Goal: Information Seeking & Learning: Check status

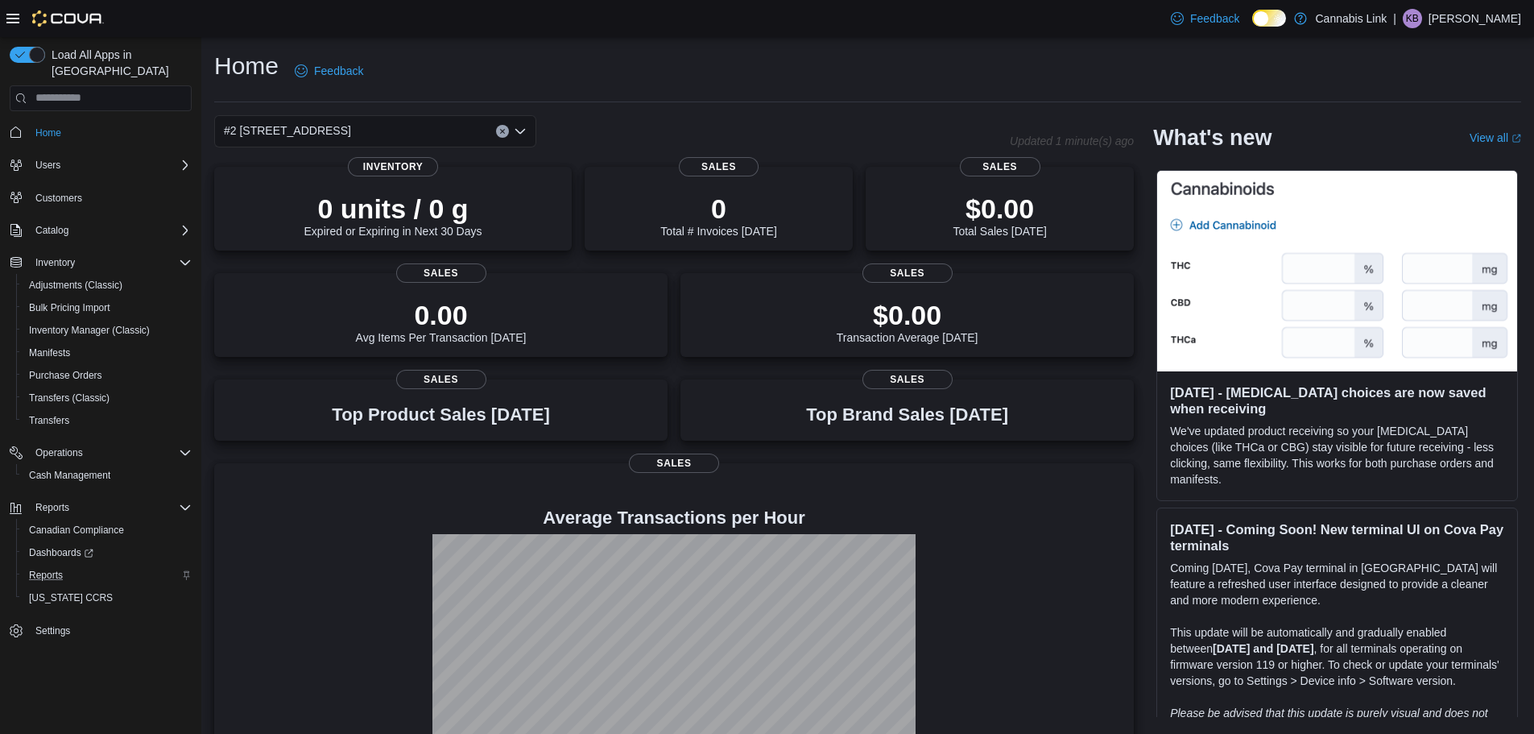
click at [69, 565] on div "Reports" at bounding box center [107, 574] width 169 height 19
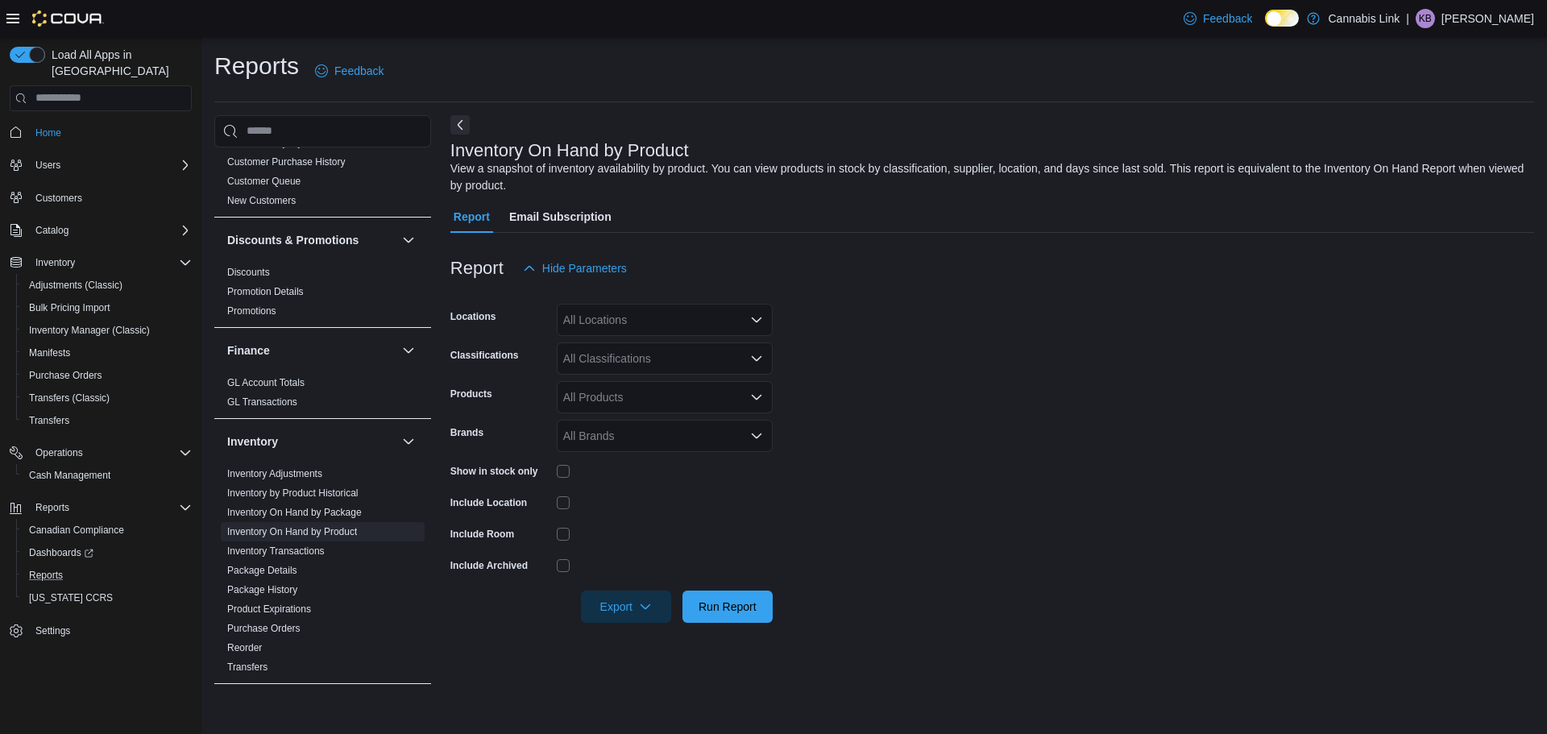
scroll to position [403, 0]
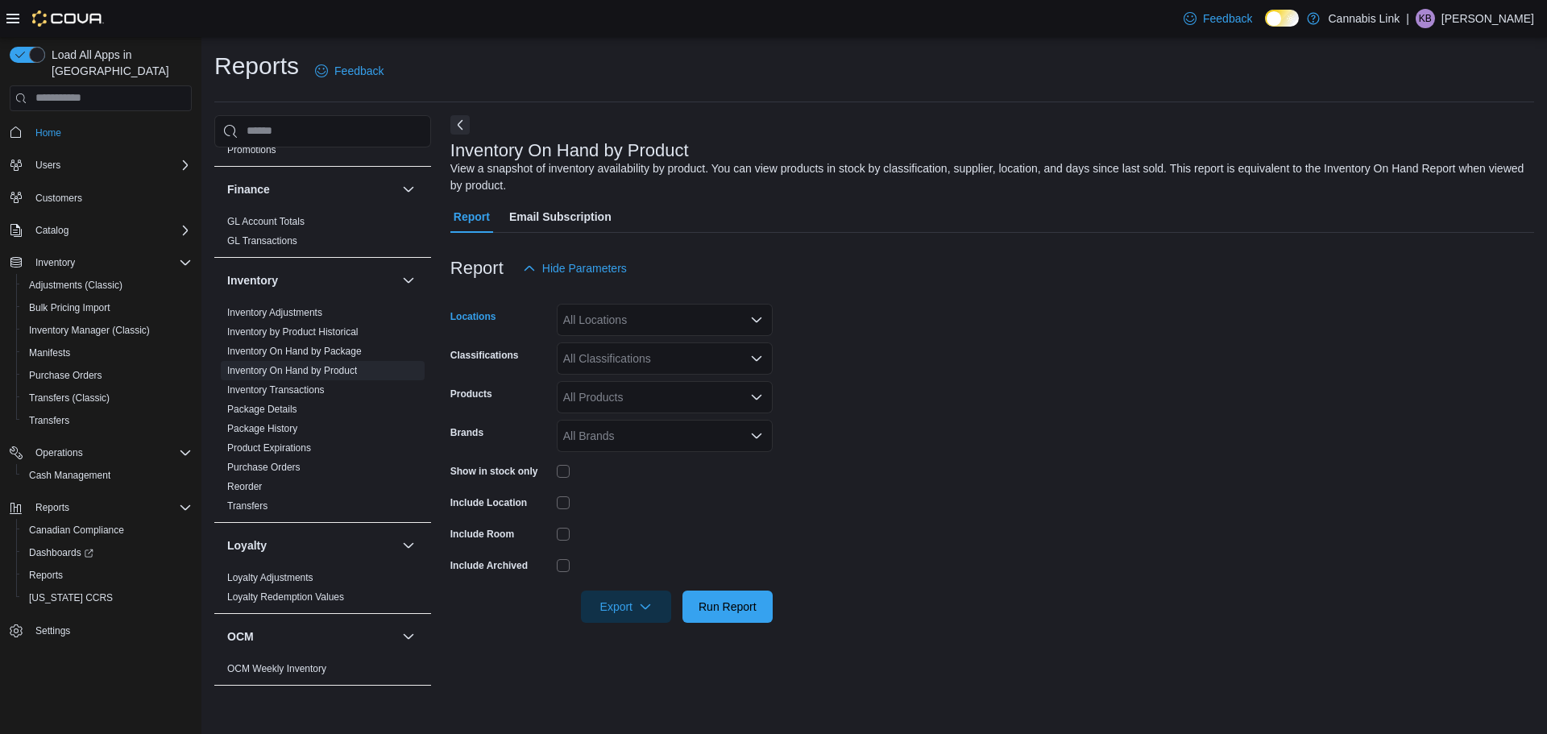
click at [706, 313] on div "All Locations" at bounding box center [665, 320] width 216 height 32
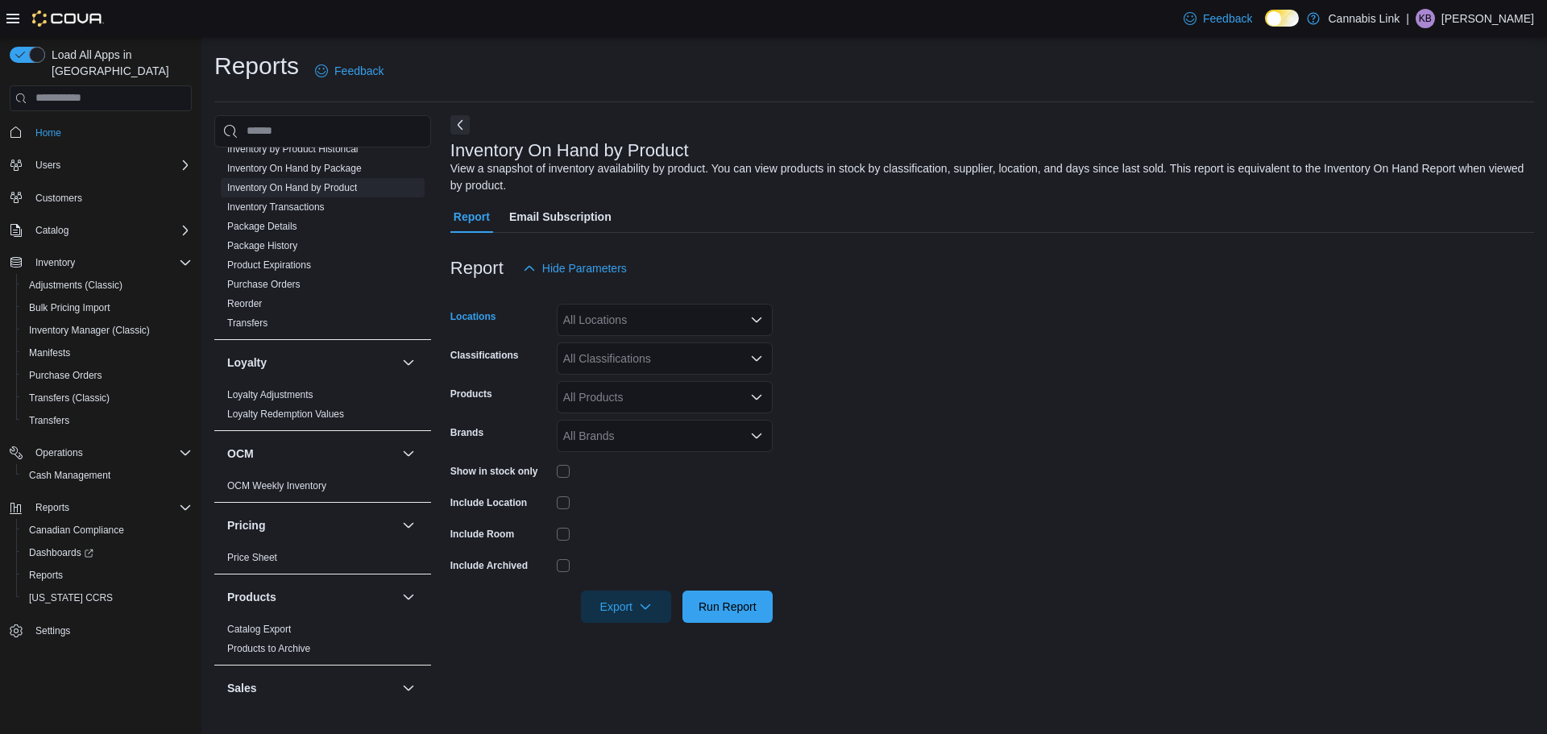
scroll to position [581, 0]
click at [254, 300] on span "Reorder" at bounding box center [323, 308] width 204 height 19
click at [254, 303] on link "Reorder" at bounding box center [244, 308] width 35 height 11
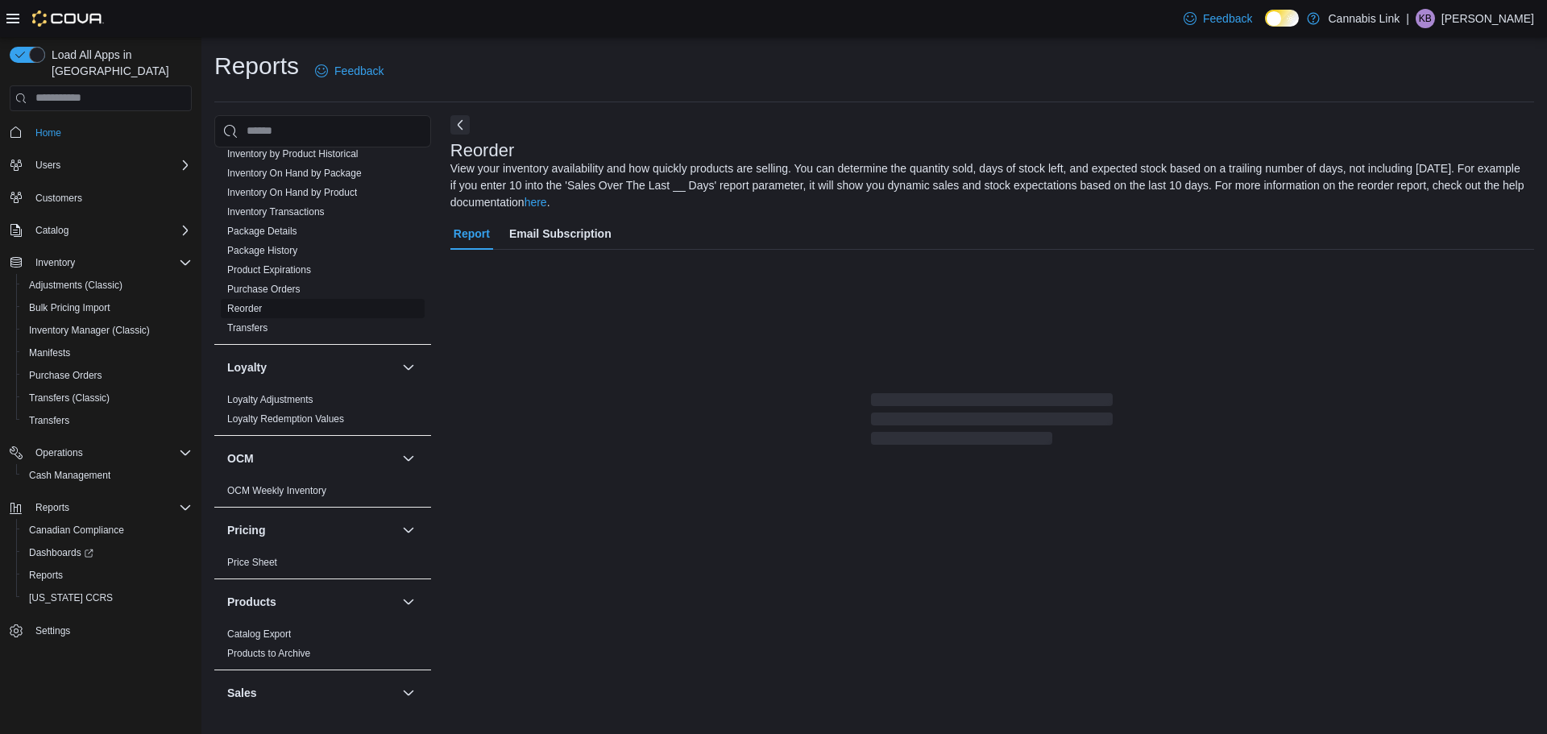
click at [254, 304] on link "Reorder" at bounding box center [244, 308] width 35 height 11
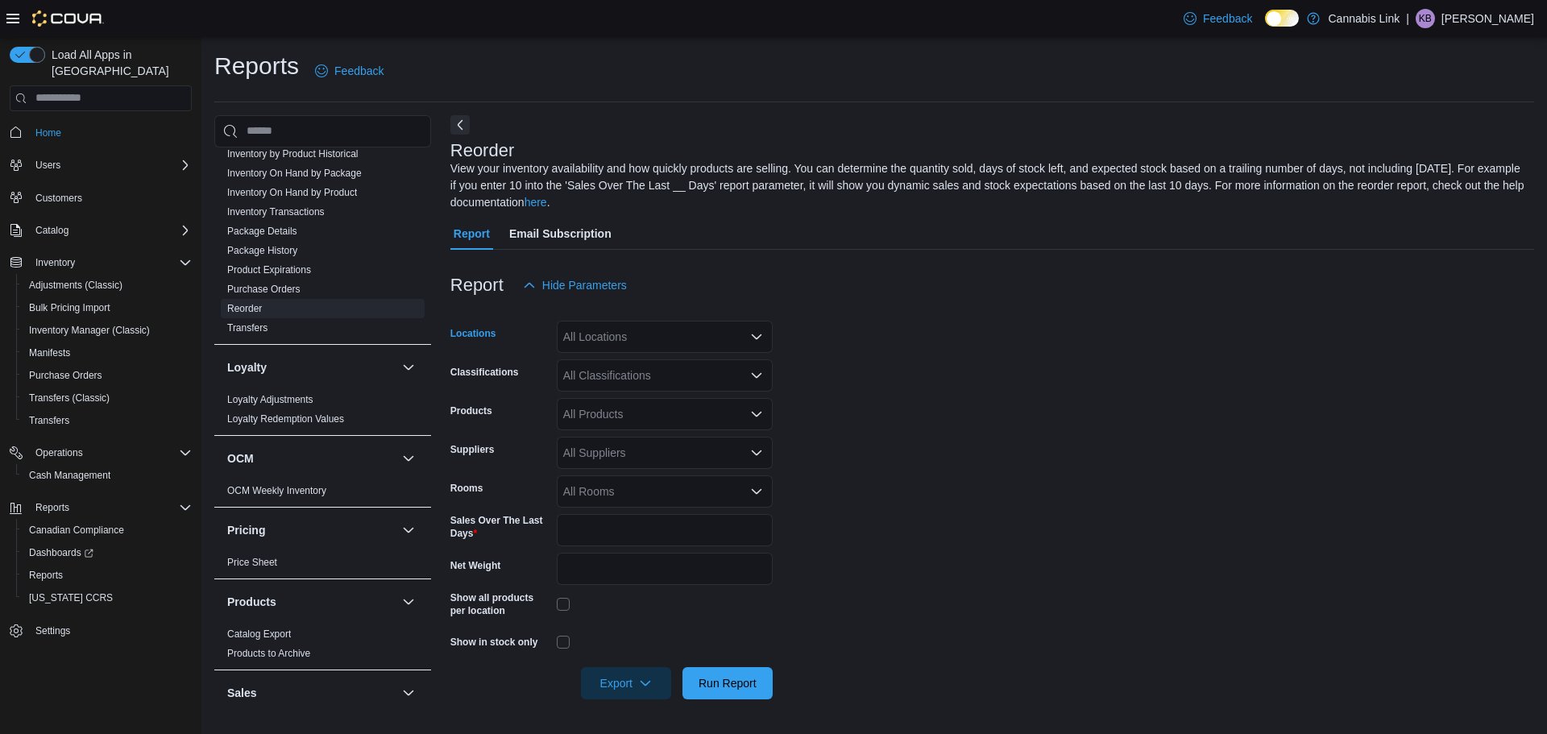
click at [611, 341] on div "All Locations" at bounding box center [665, 337] width 216 height 32
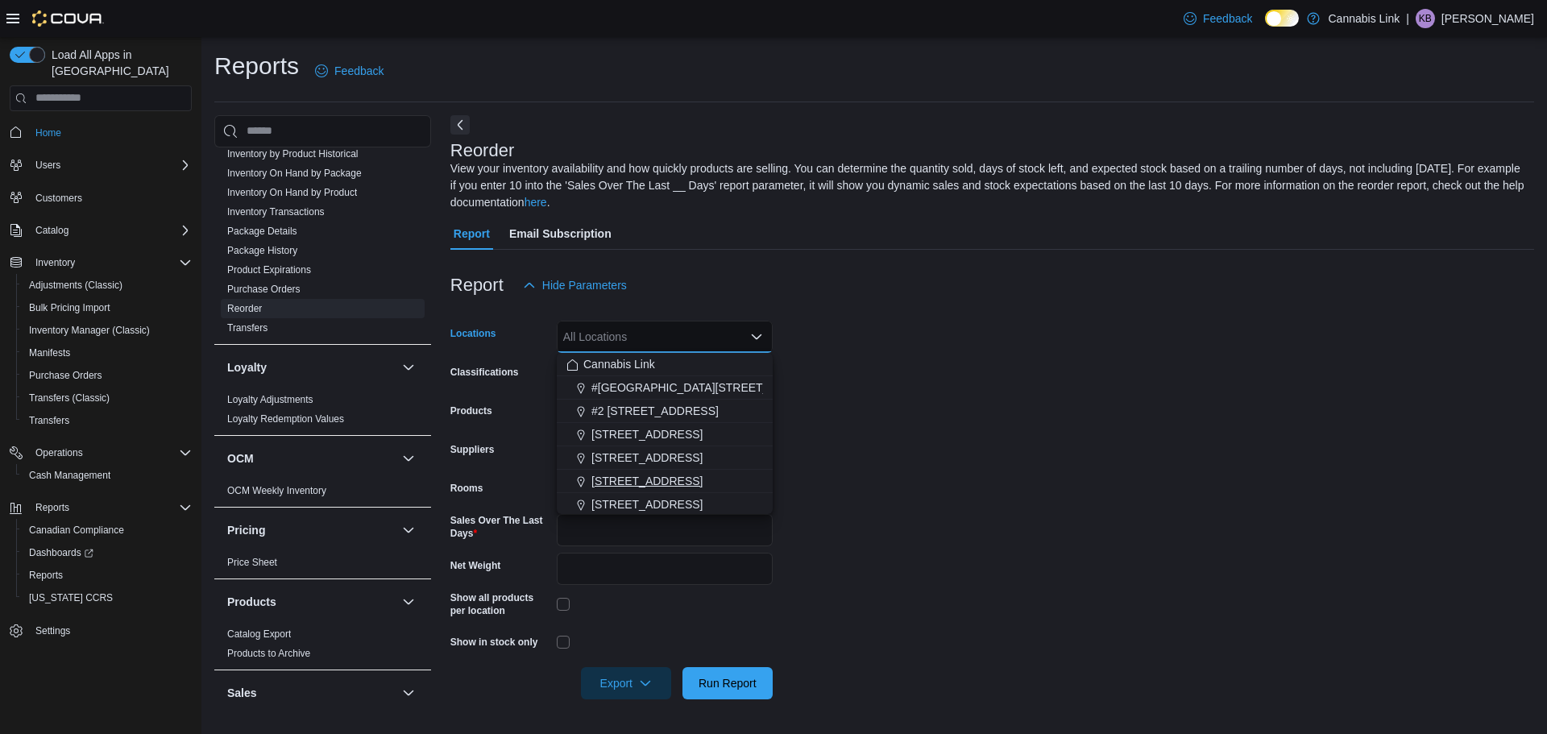
click at [655, 482] on span "390 Springbank Drive" at bounding box center [646, 481] width 111 height 16
drag, startPoint x: 925, startPoint y: 446, endPoint x: 758, endPoint y: 429, distance: 168.4
click at [922, 446] on form "Locations 390 Springbank Drive Combo box. Selected. 390 Springbank Drive. Press…" at bounding box center [991, 500] width 1083 height 398
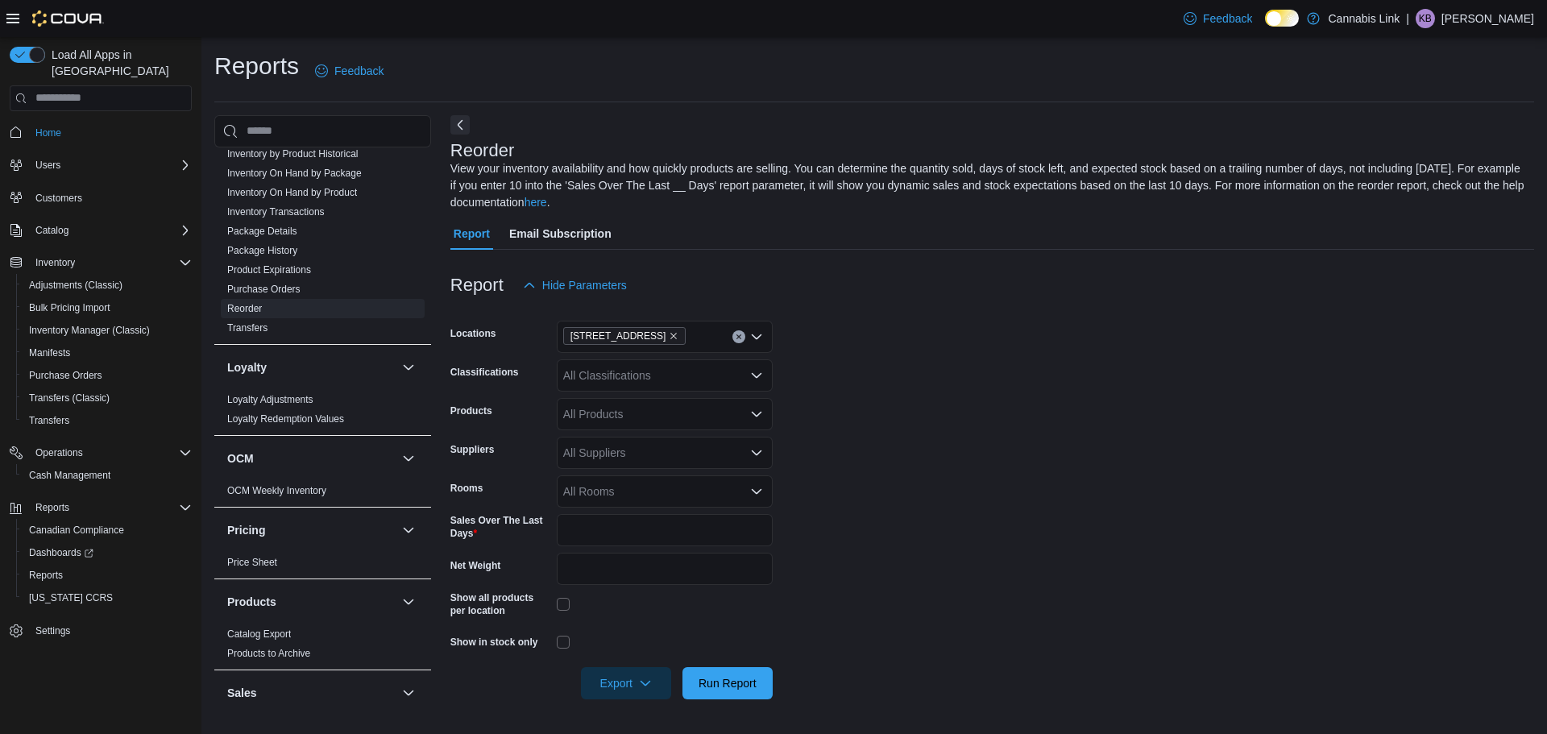
click at [601, 378] on div "All Classifications" at bounding box center [665, 375] width 216 height 32
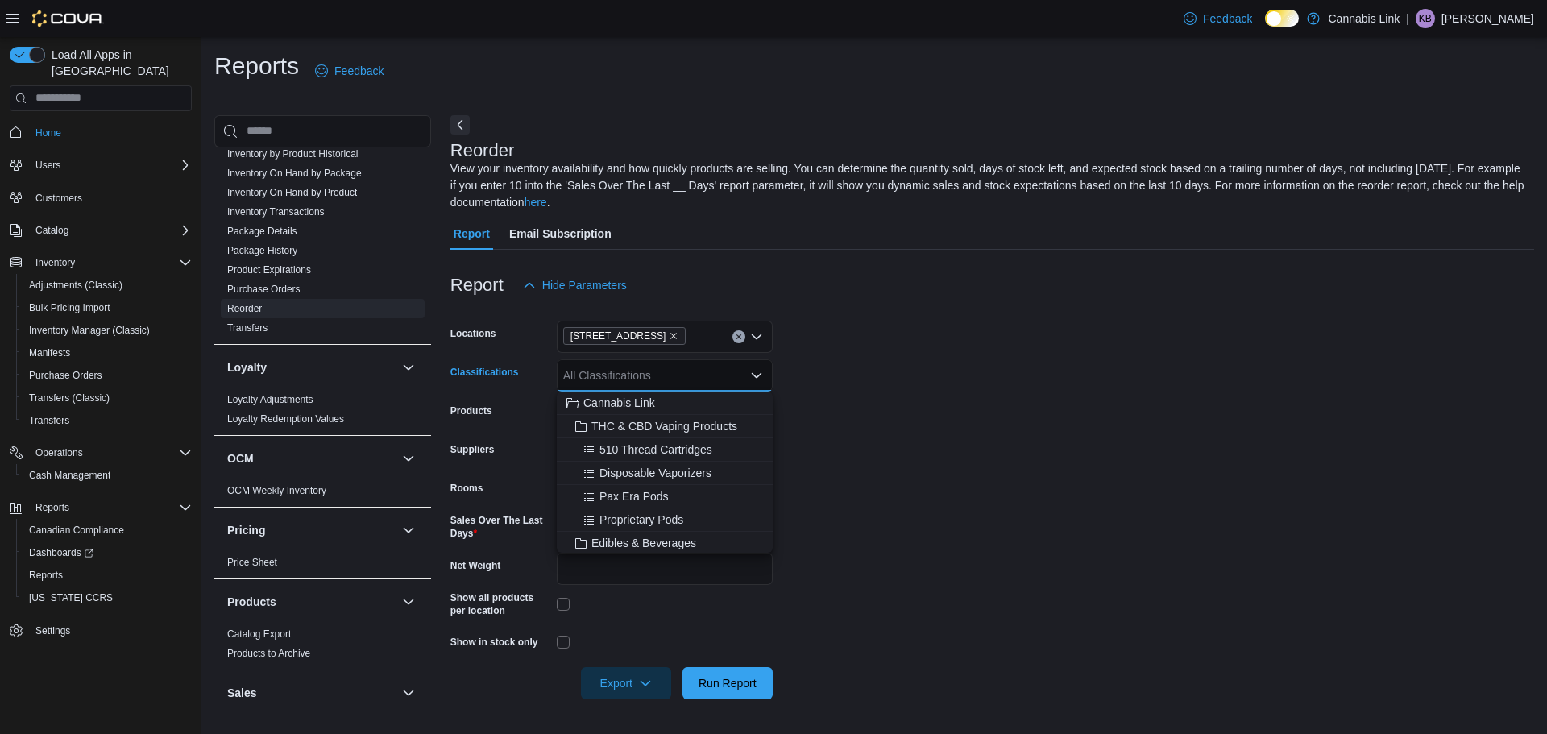
click at [903, 420] on form "Locations 390 Springbank Drive Classifications All Classifications Combo box. S…" at bounding box center [991, 500] width 1083 height 398
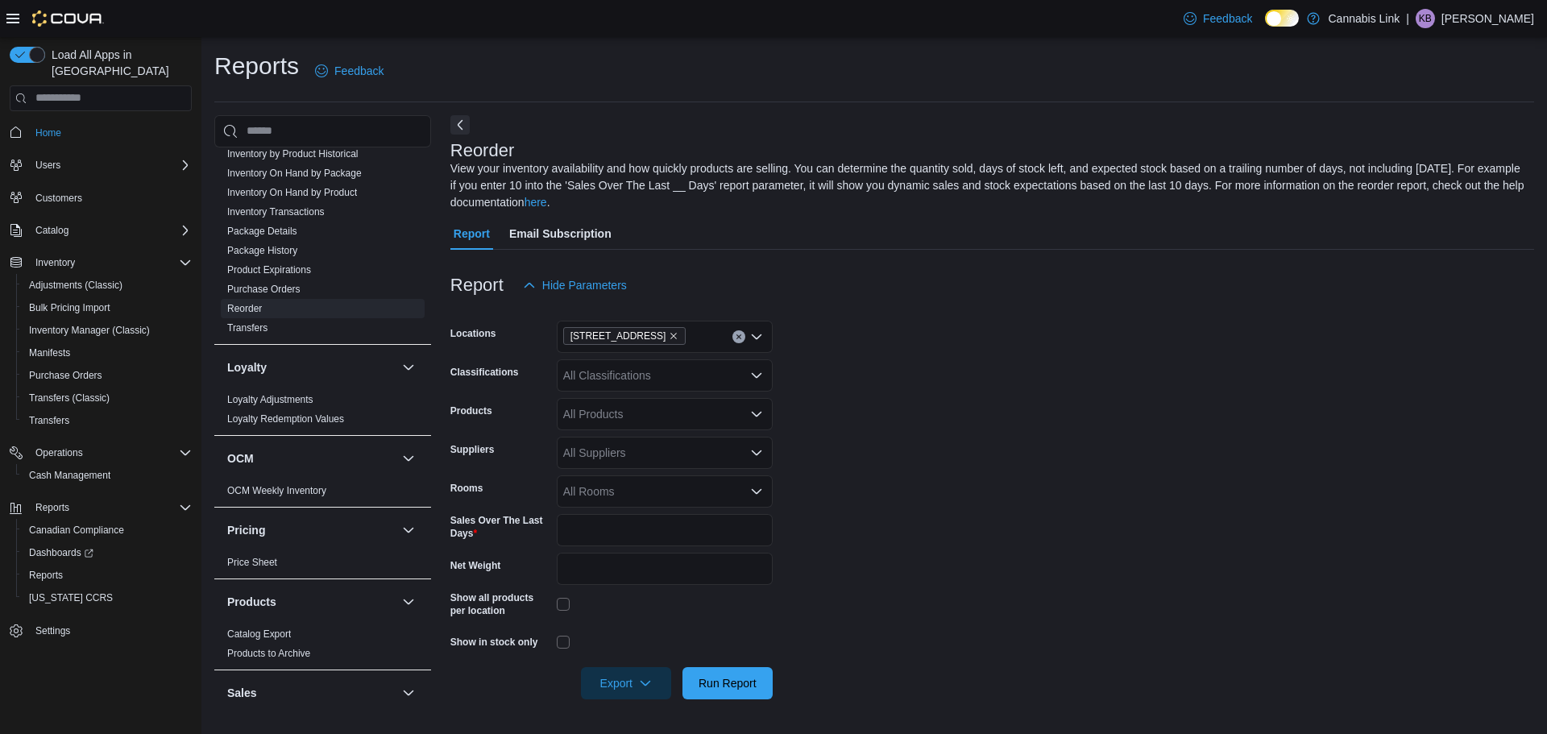
drag, startPoint x: 652, startPoint y: 431, endPoint x: 652, endPoint y: 421, distance: 9.7
click at [652, 431] on form "Locations 390 Springbank Drive Classifications All Classifications Products All…" at bounding box center [991, 500] width 1083 height 398
click at [654, 416] on div "All Products" at bounding box center [665, 414] width 216 height 32
drag, startPoint x: 1098, startPoint y: 432, endPoint x: 843, endPoint y: 444, distance: 255.6
click at [1082, 433] on form "Locations 390 Springbank Drive Classifications All Classifications Products All…" at bounding box center [991, 500] width 1083 height 398
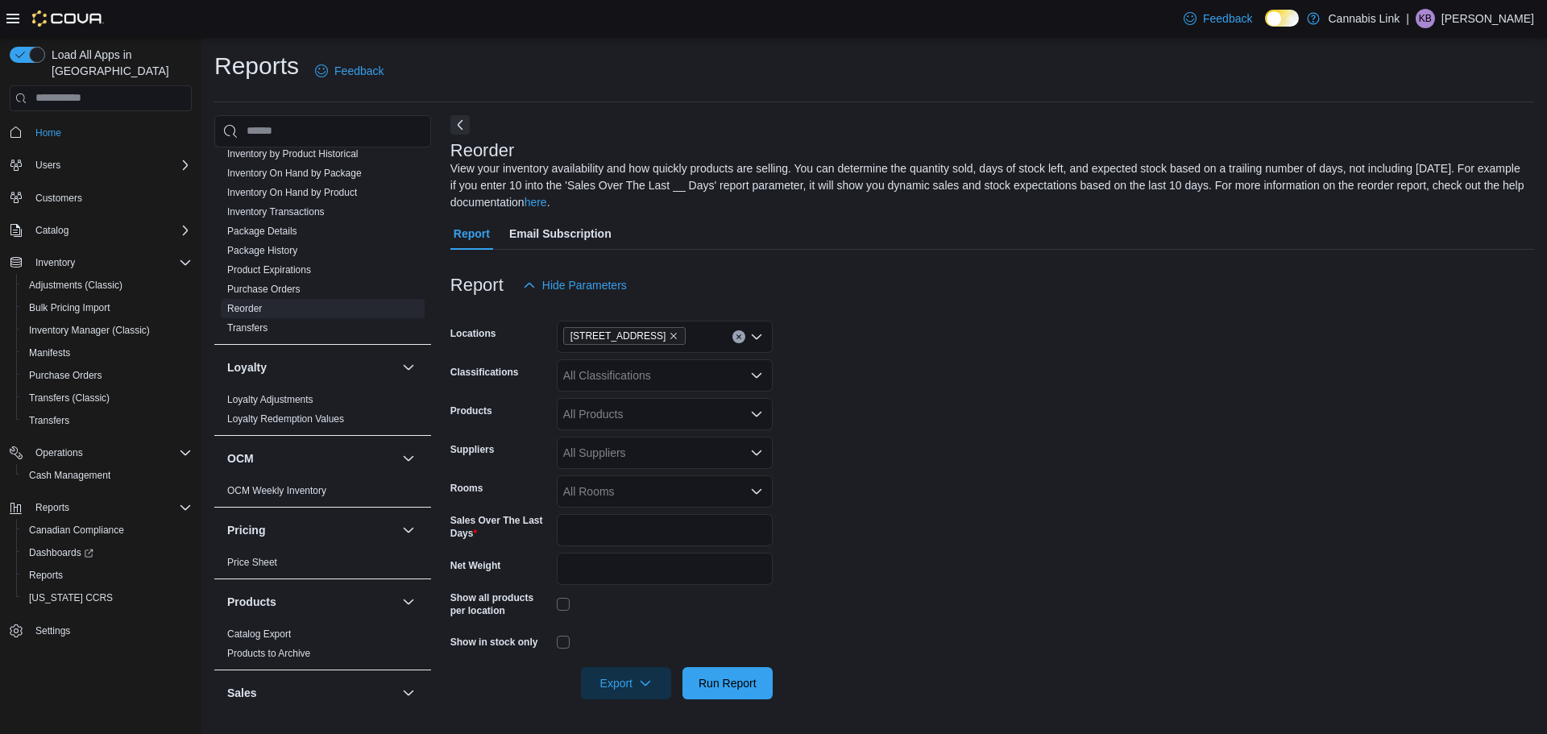
click at [706, 453] on div "All Suppliers" at bounding box center [665, 453] width 216 height 32
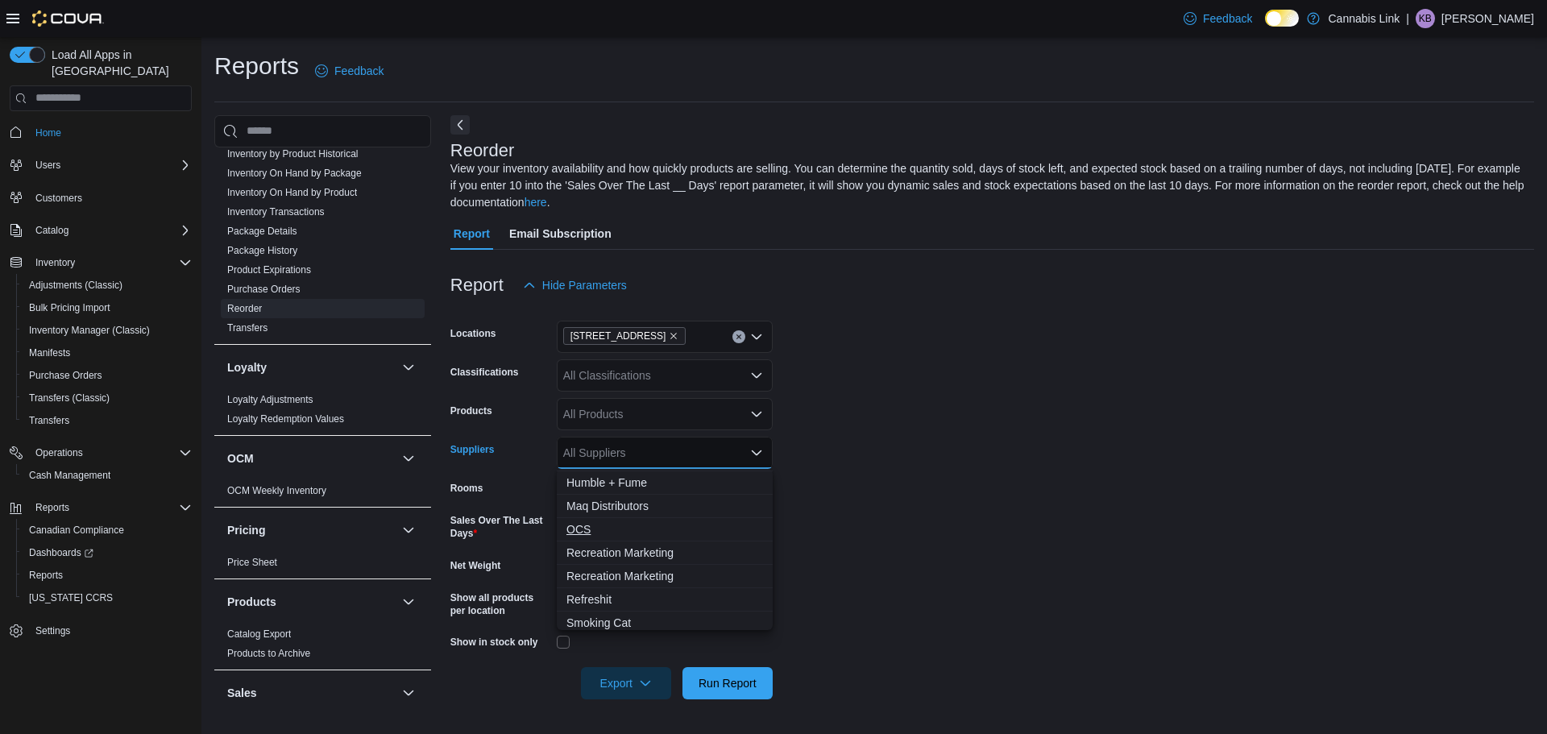
click at [584, 529] on span "OCS" at bounding box center [664, 529] width 197 height 16
click at [981, 529] on form "Locations 390 Springbank Drive Classifications All Classifications Products All…" at bounding box center [991, 500] width 1083 height 398
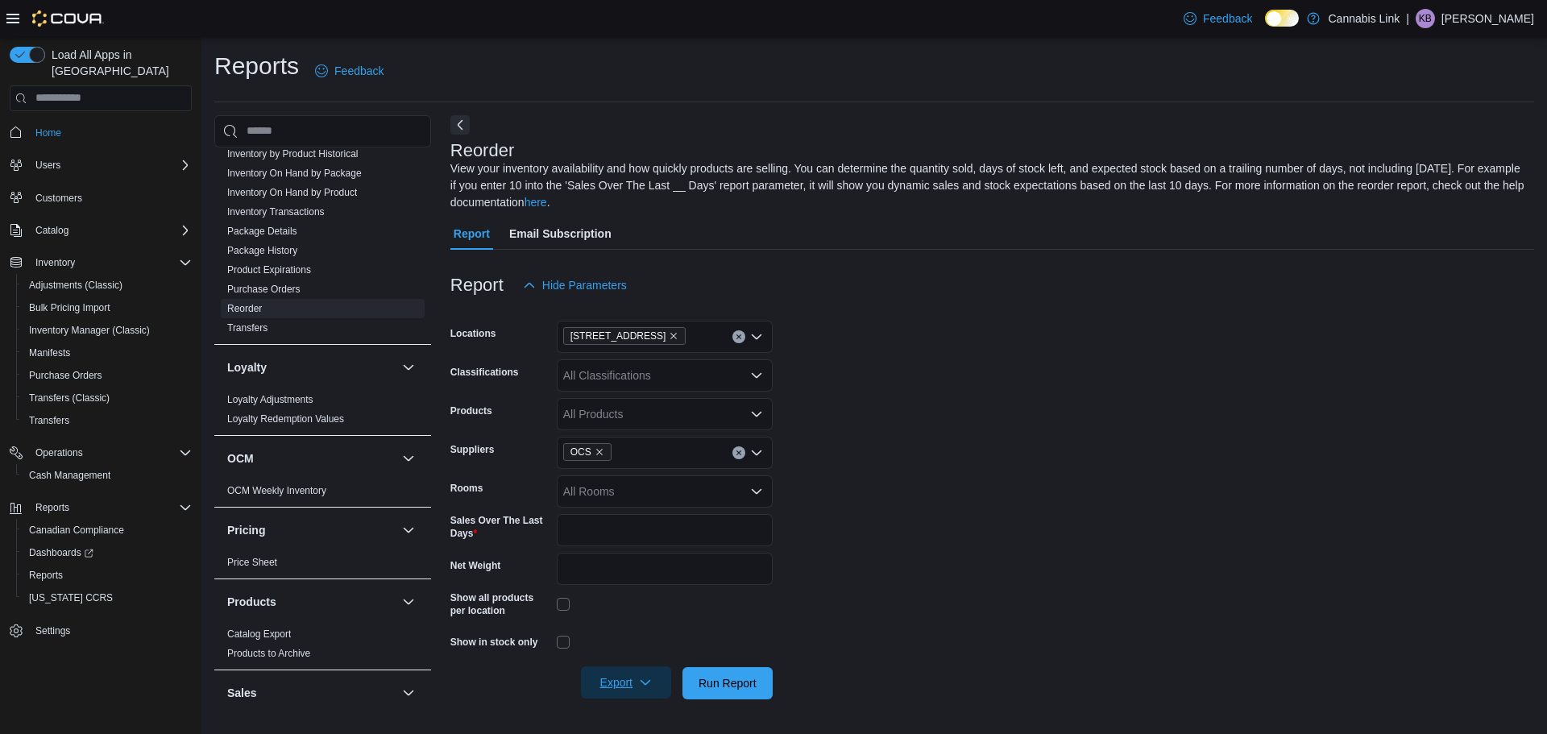
click at [647, 676] on span "Export" at bounding box center [625, 682] width 71 height 32
click at [645, 590] on span "Export to Excel" at bounding box center [628, 586] width 72 height 13
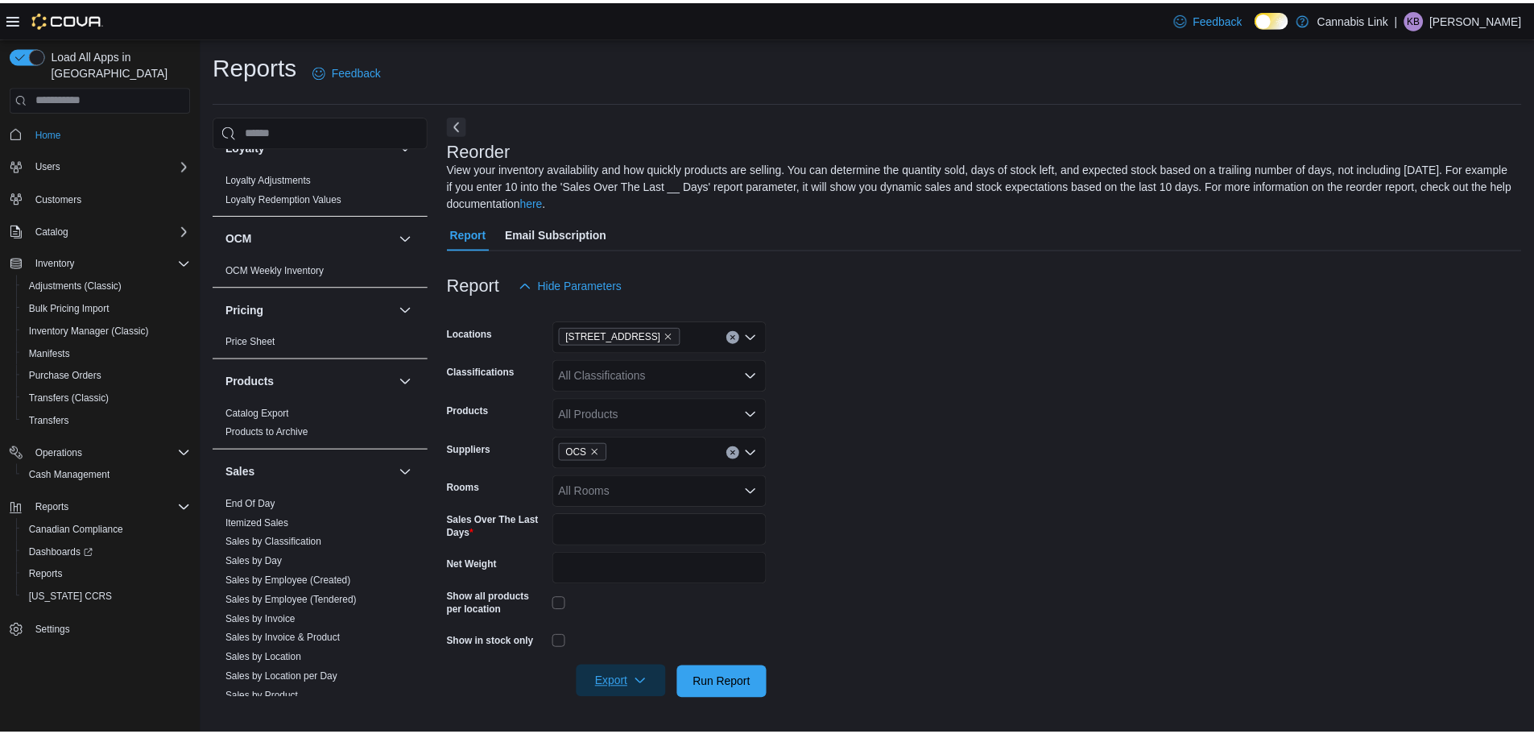
scroll to position [903, 0]
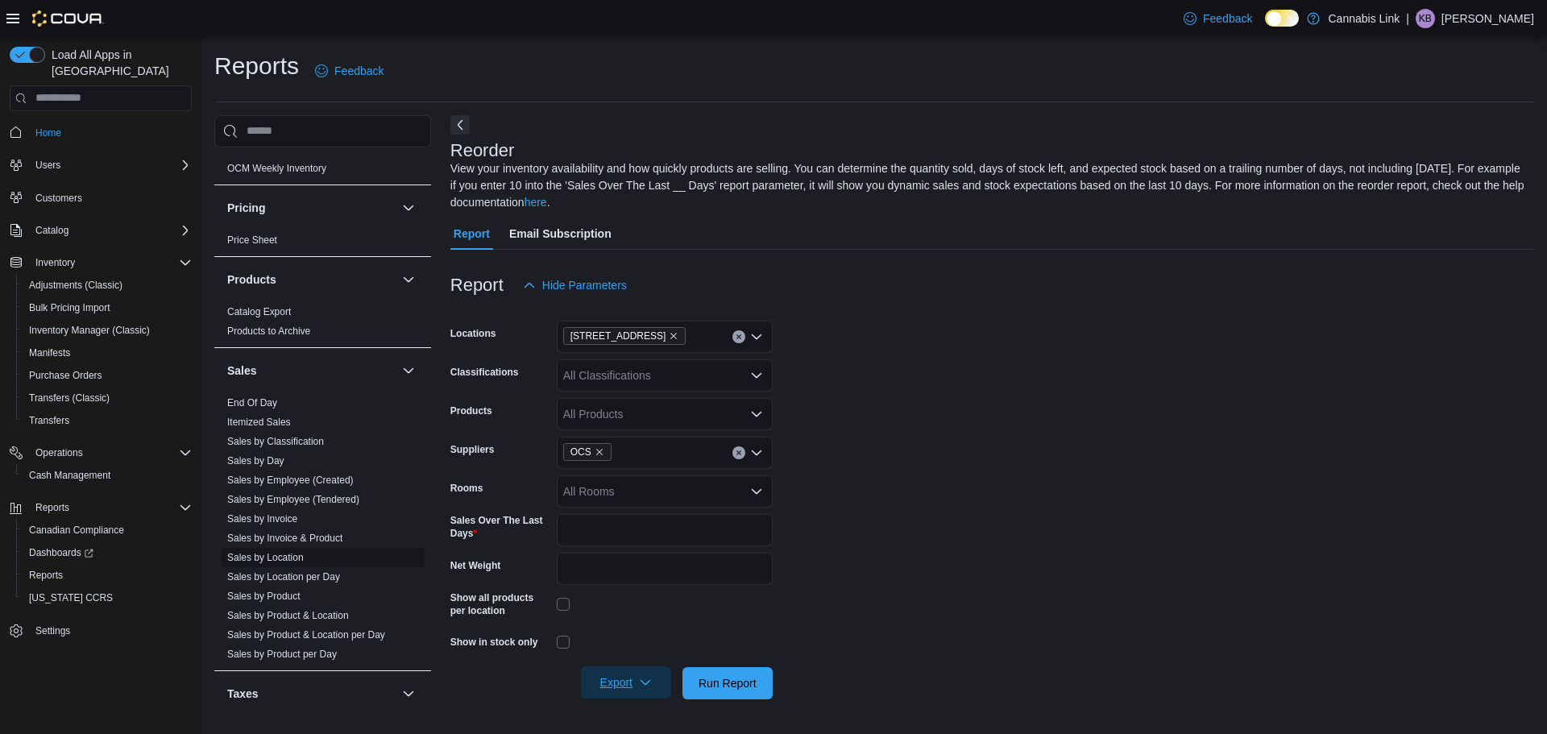
click at [284, 558] on link "Sales by Location" at bounding box center [265, 557] width 77 height 11
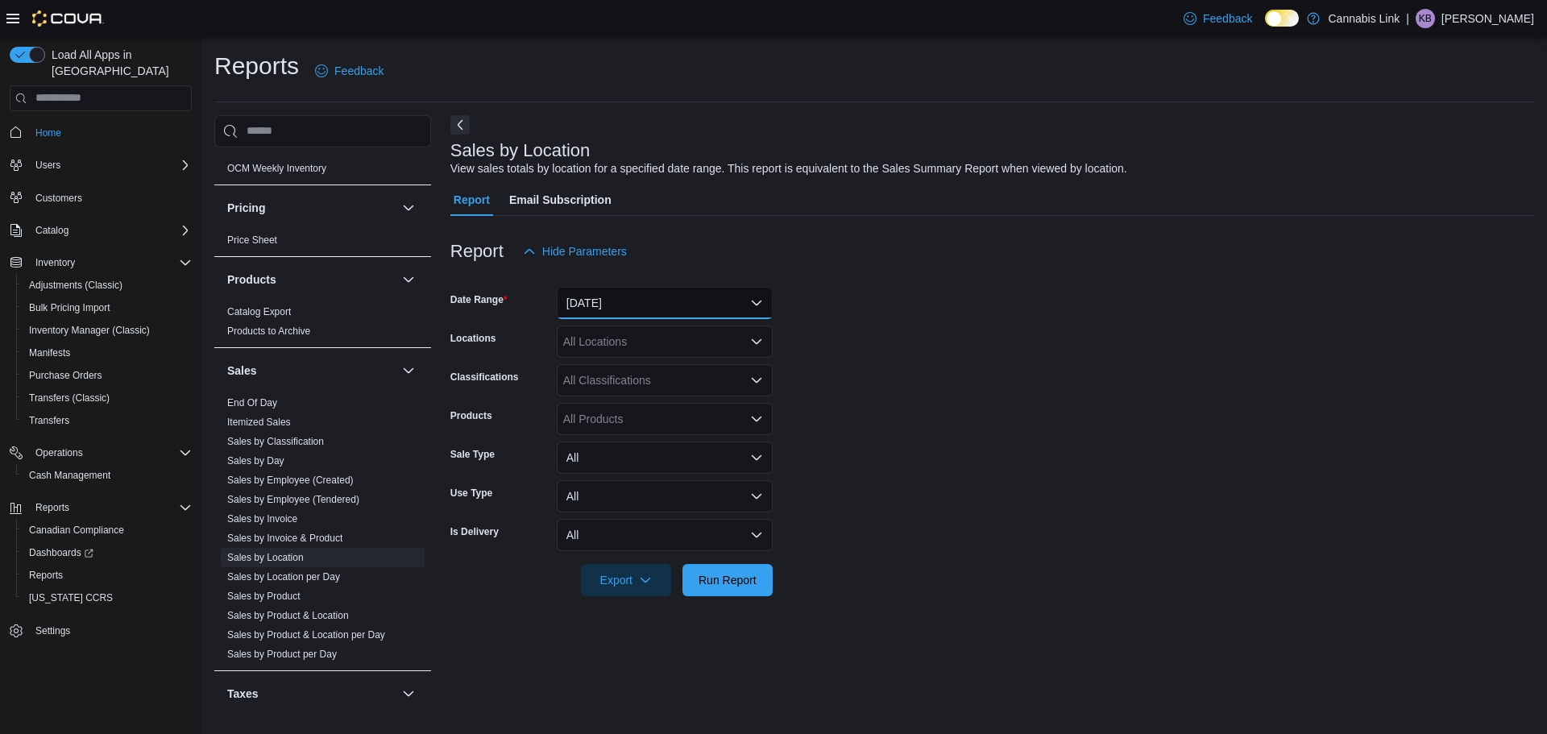
click at [598, 298] on button "Yesterday" at bounding box center [665, 303] width 216 height 32
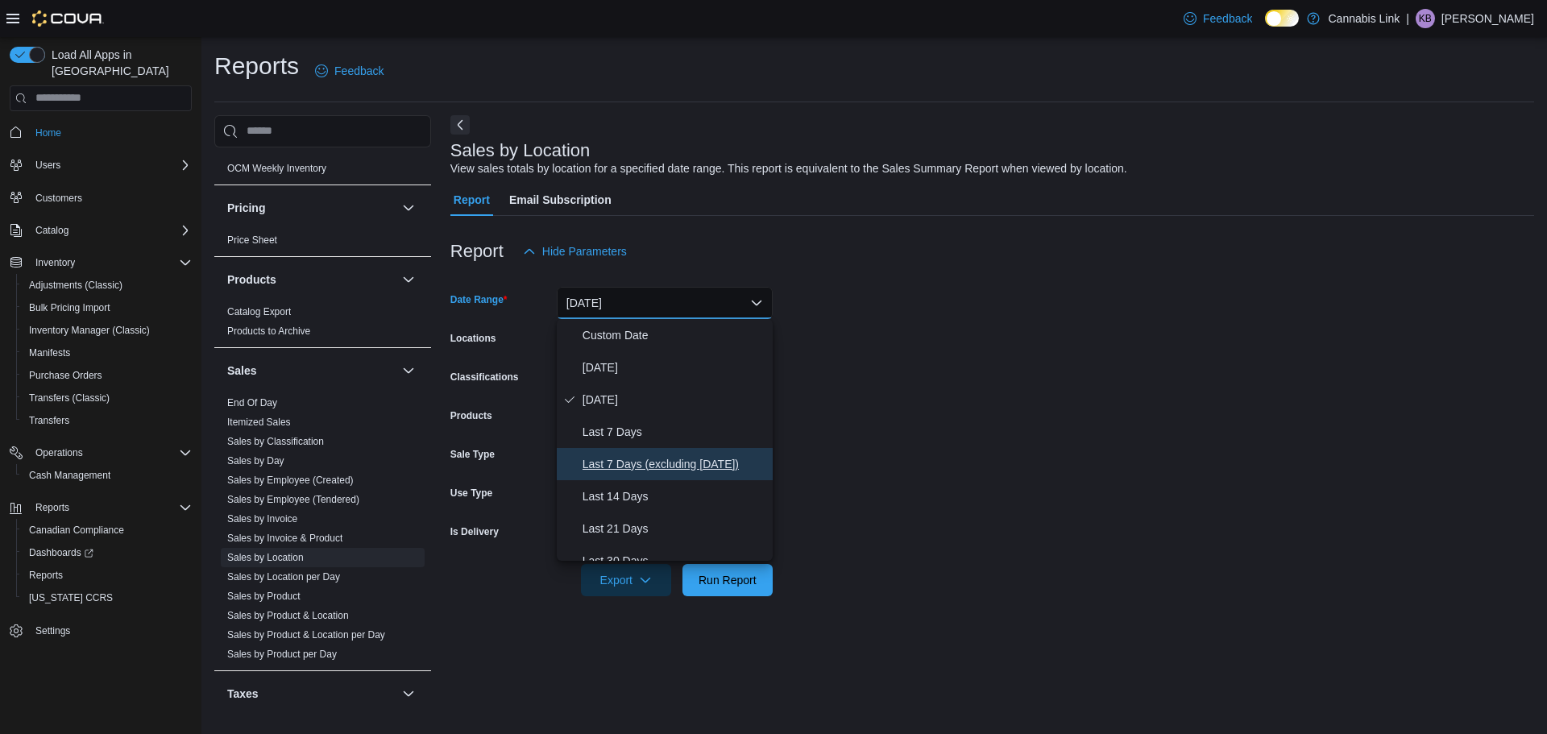
drag, startPoint x: 652, startPoint y: 458, endPoint x: 1004, endPoint y: 383, distance: 360.7
click at [654, 458] on span "Last 7 Days (excluding today)" at bounding box center [674, 463] width 184 height 19
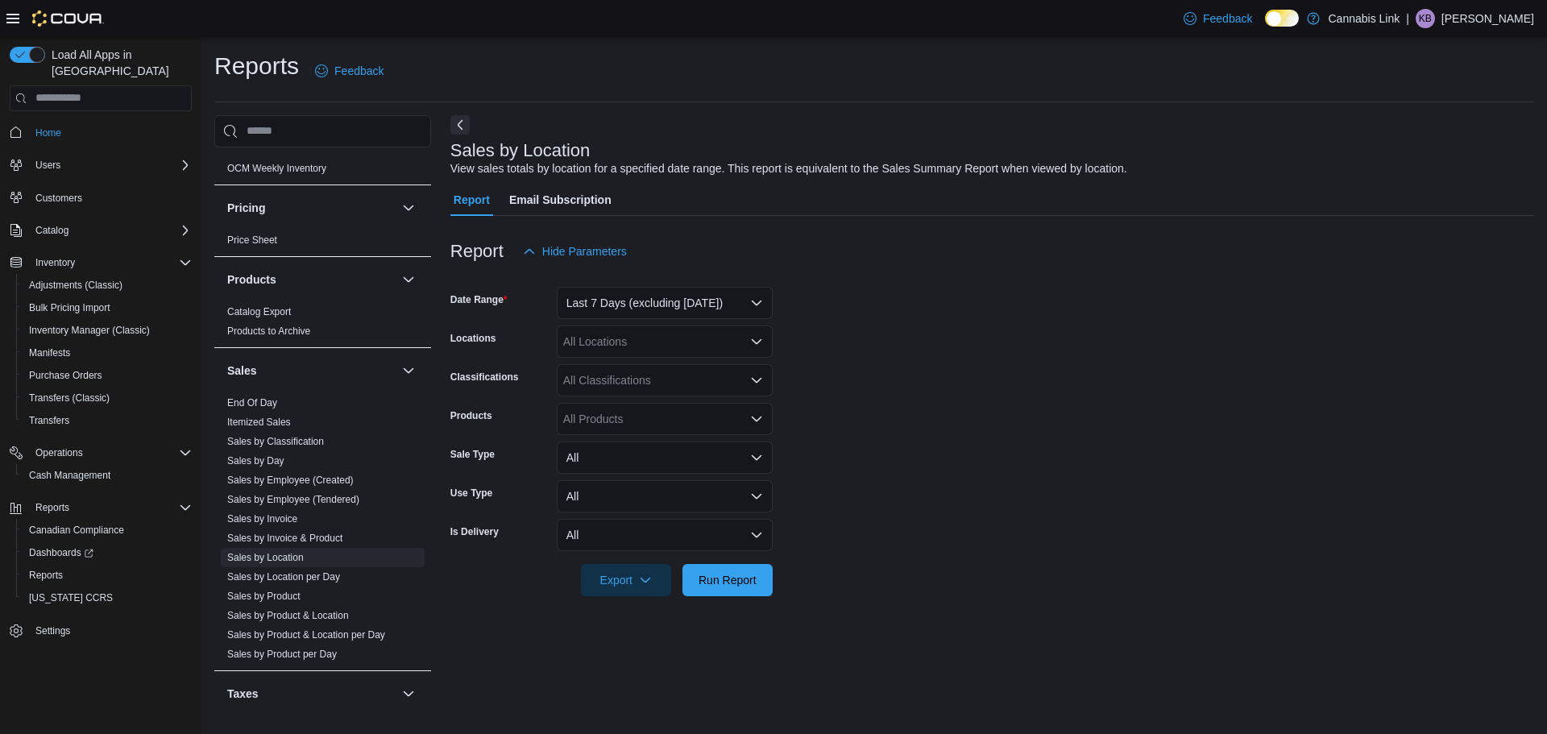
click at [1029, 380] on form "Date Range Last 7 Days (excluding today) Locations All Locations Classification…" at bounding box center [991, 431] width 1083 height 329
click at [709, 337] on div "All Locations" at bounding box center [665, 341] width 216 height 32
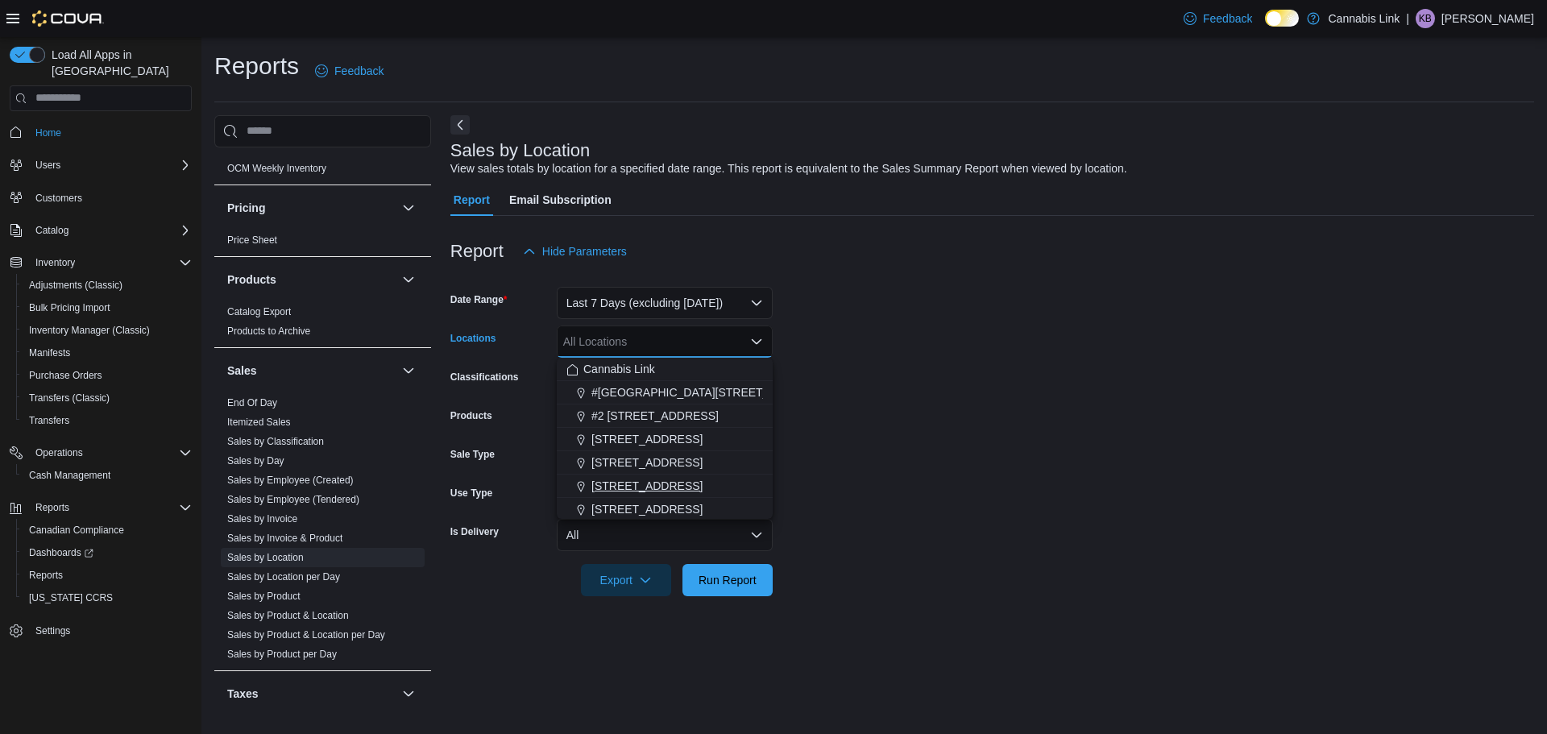
click at [662, 486] on span "390 Springbank Drive" at bounding box center [646, 486] width 111 height 16
click at [944, 451] on form "Date Range Last 7 Days (excluding today) Locations 390 Springbank Drive Combo b…" at bounding box center [991, 431] width 1083 height 329
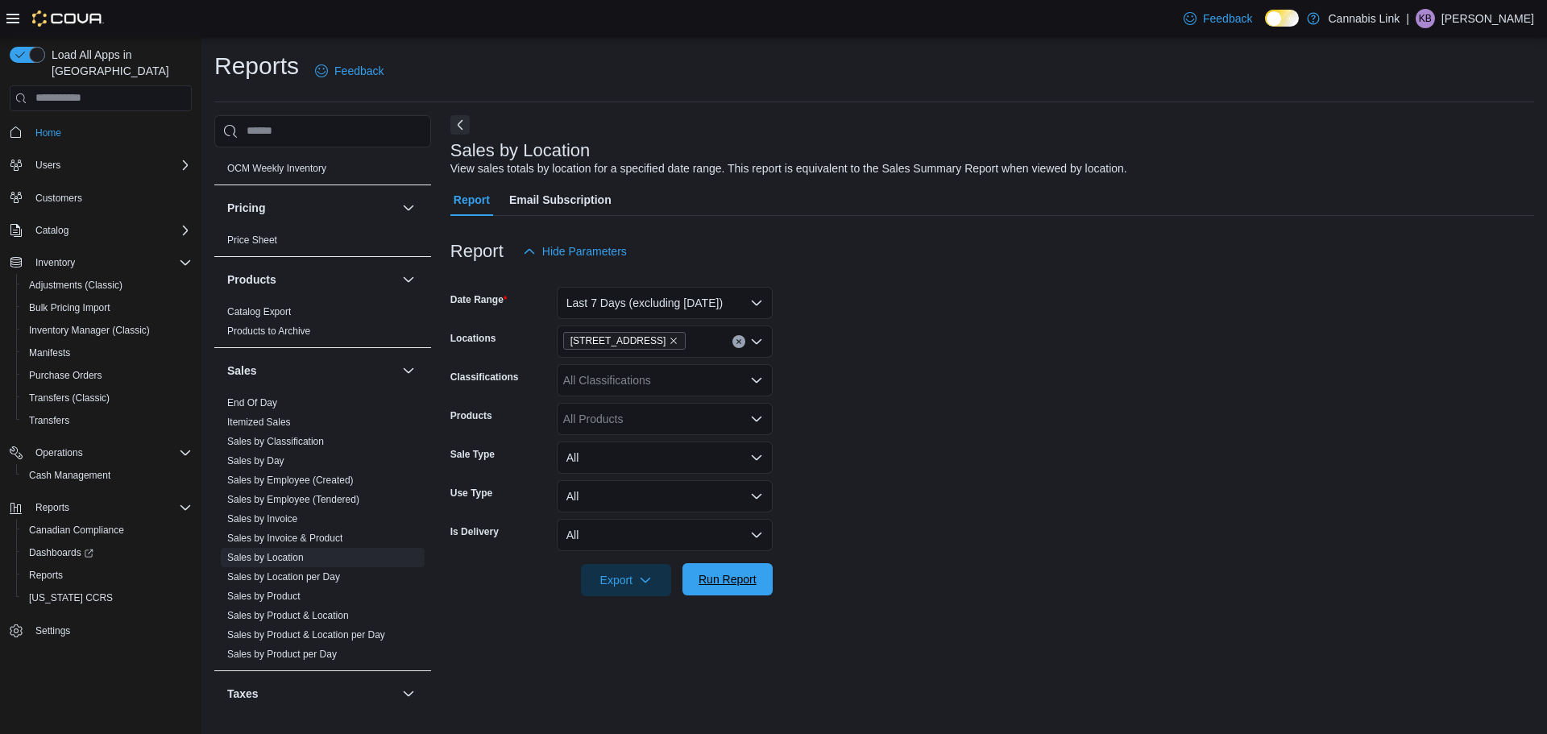
click at [714, 578] on span "Run Report" at bounding box center [727, 579] width 58 height 16
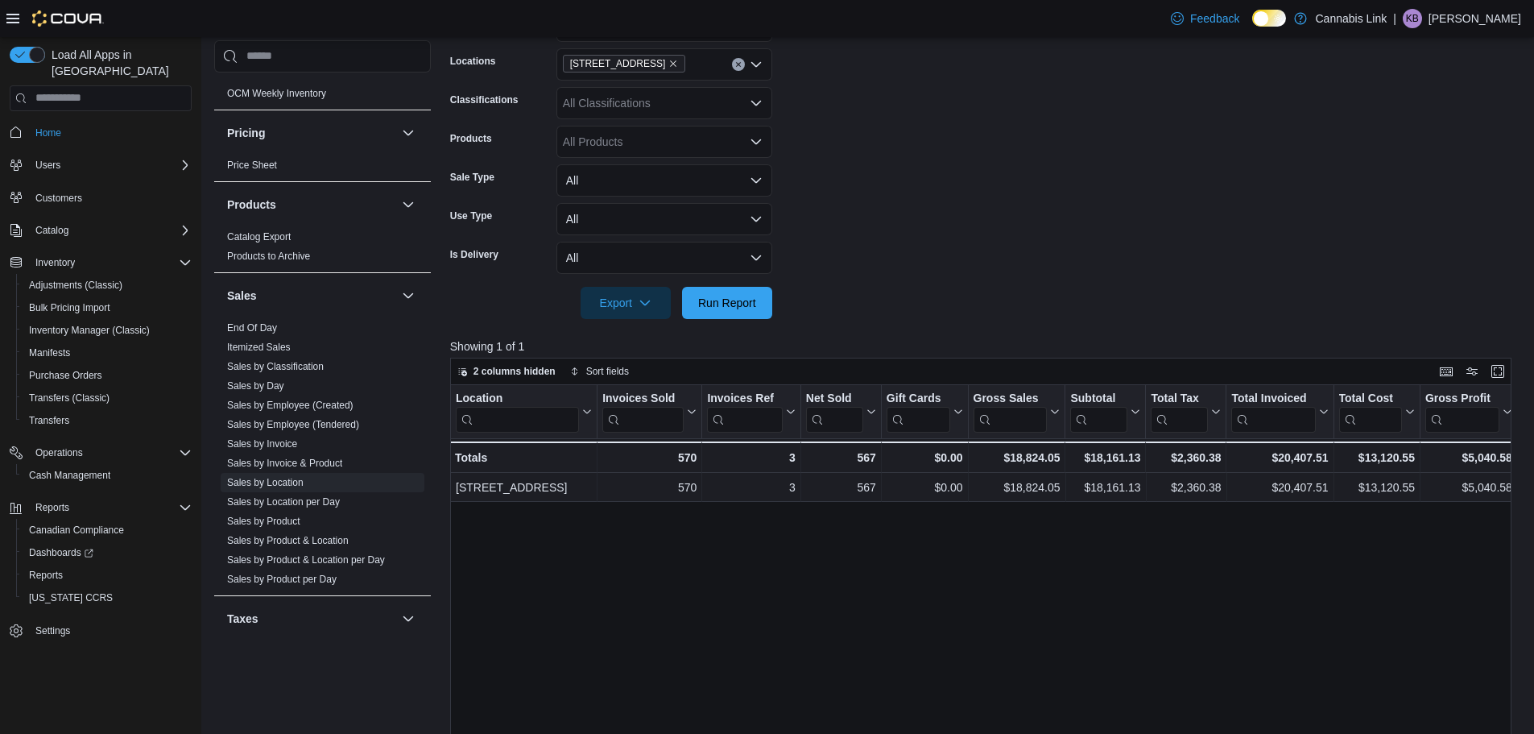
scroll to position [403, 0]
